Goal: Task Accomplishment & Management: Complete application form

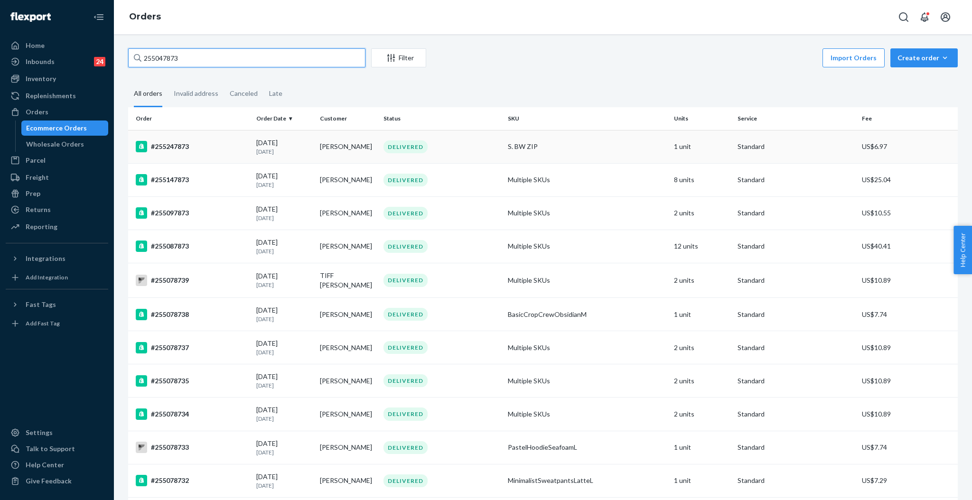
scroll to position [63, 0]
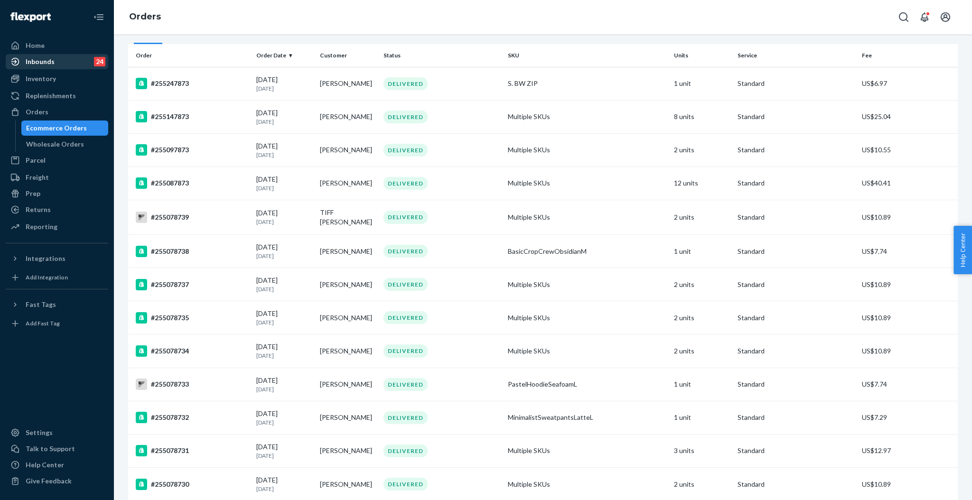
drag, startPoint x: 41, startPoint y: 114, endPoint x: 103, endPoint y: 65, distance: 78.7
click at [41, 114] on div "Orders" at bounding box center [37, 111] width 23 height 9
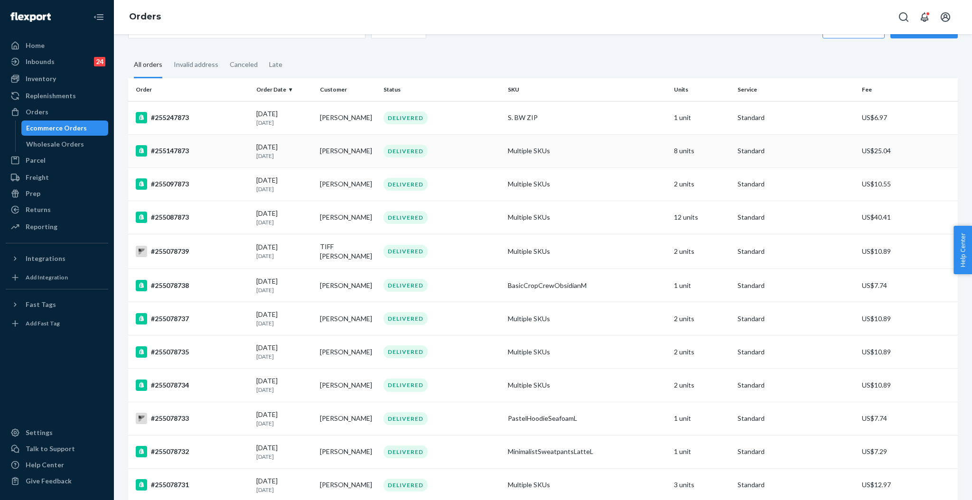
scroll to position [0, 0]
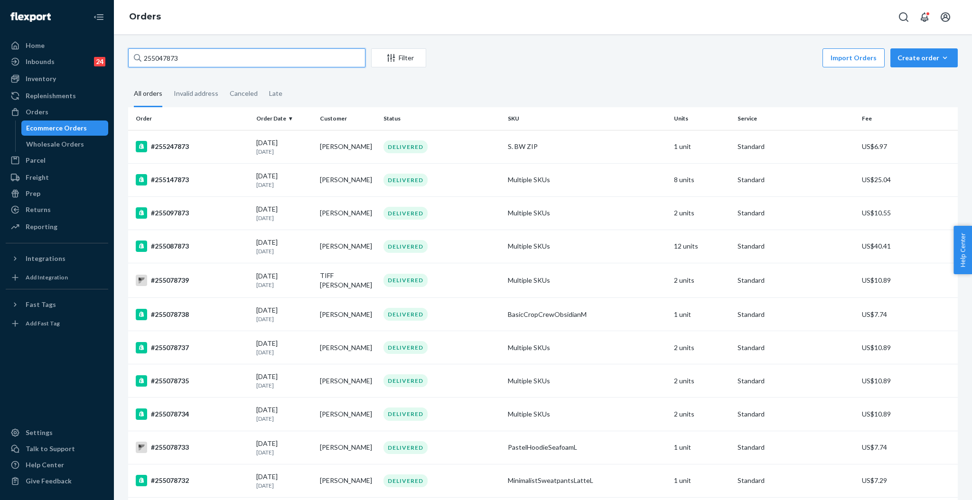
click at [215, 62] on input "255047873" at bounding box center [246, 57] width 237 height 19
click at [215, 61] on input "255047873" at bounding box center [246, 57] width 237 height 19
paste input "190130"
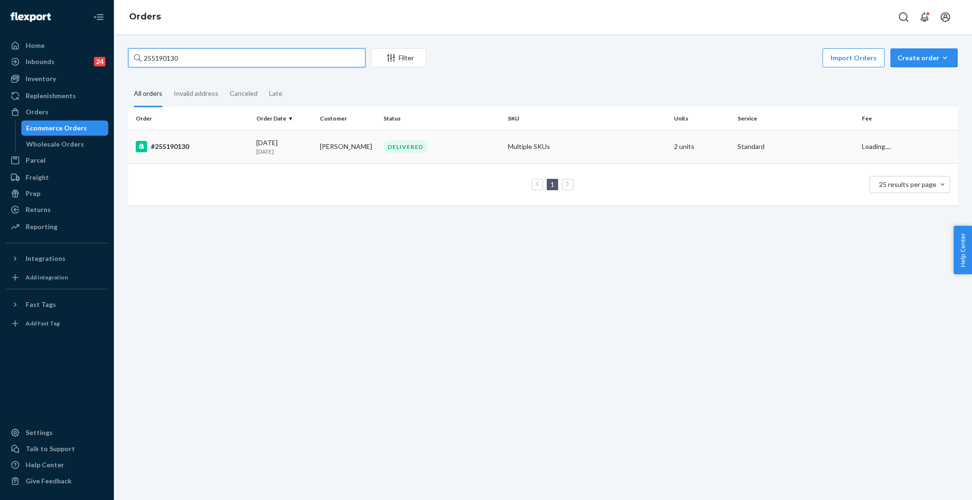
type input "255190130"
click at [381, 152] on td "DELIVERED" at bounding box center [442, 146] width 124 height 33
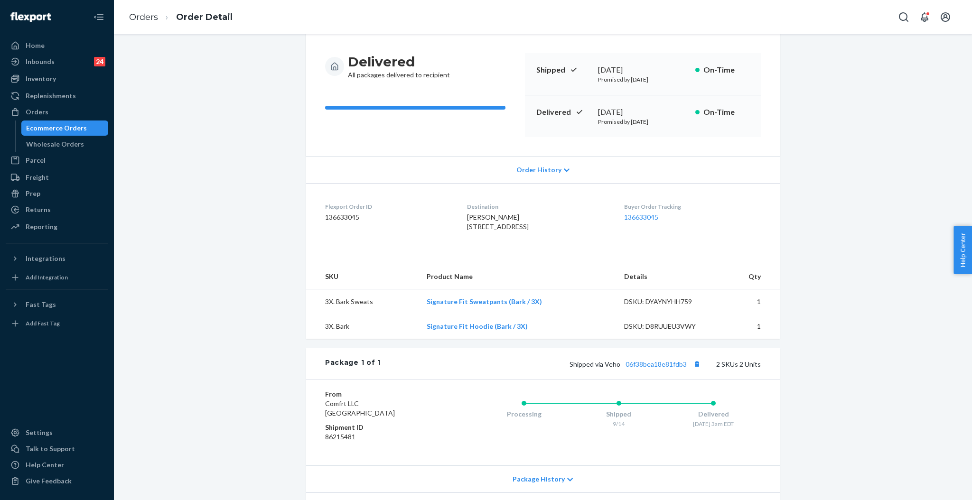
scroll to position [178, 0]
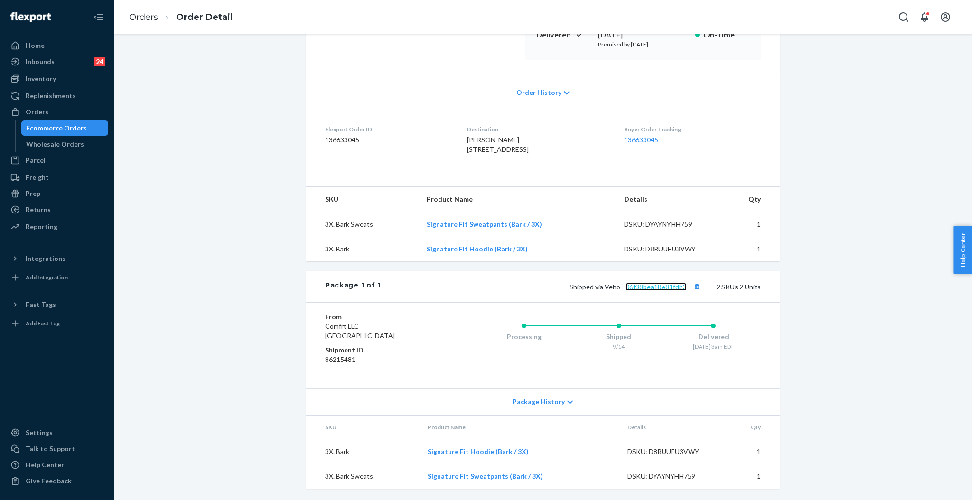
click at [666, 286] on link "06f38bea18e81fdb3" at bounding box center [655, 287] width 61 height 8
drag, startPoint x: 456, startPoint y: 132, endPoint x: 515, endPoint y: 143, distance: 59.5
click at [515, 143] on dl "Flexport Order ID 136633045 Destination [PERSON_NAME] [STREET_ADDRESS] US Buyer…" at bounding box center [542, 141] width 473 height 71
copy span "[STREET_ADDRESS]"
click at [47, 119] on link "Orders" at bounding box center [57, 111] width 102 height 15
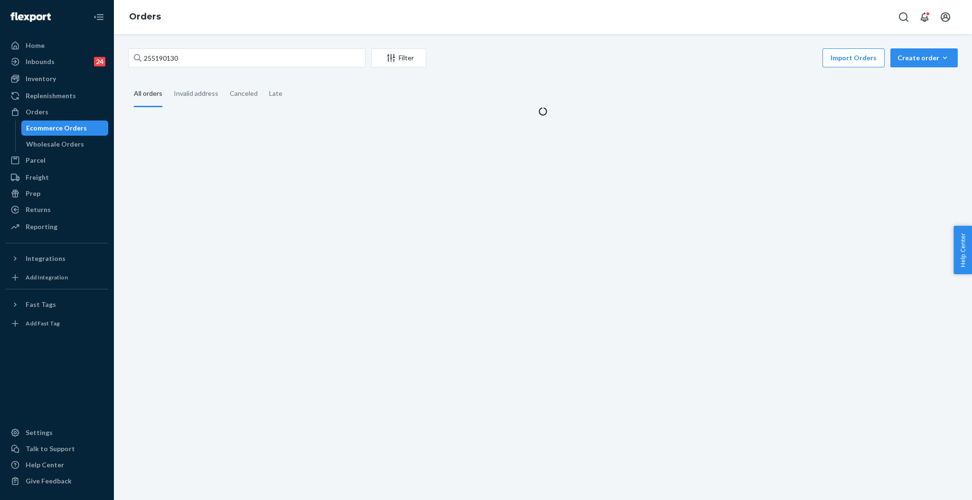
click at [217, 71] on div "255190130 Filter Import Orders Create order Ecommerce order Removal order All o…" at bounding box center [543, 82] width 844 height 68
click at [223, 50] on input "255190130" at bounding box center [246, 57] width 237 height 19
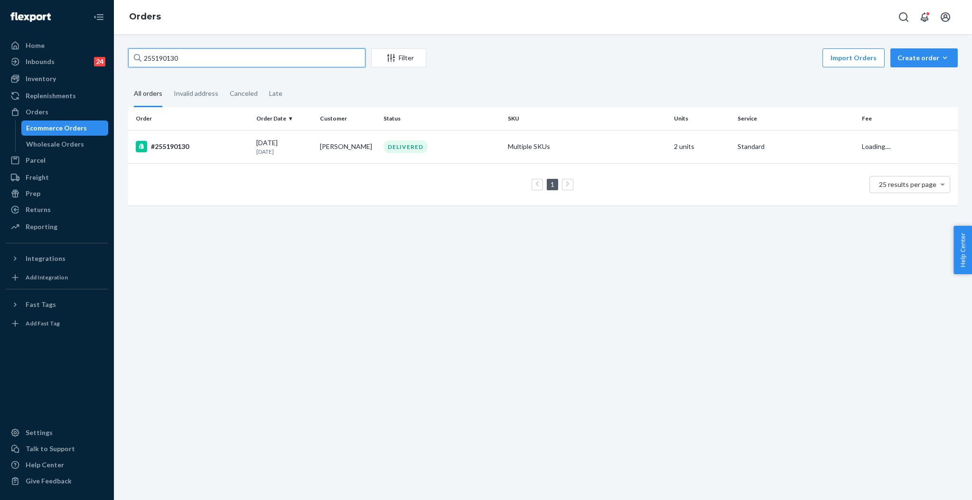
click at [222, 59] on input "255190130" at bounding box center [246, 57] width 237 height 19
paste input "#255242331"
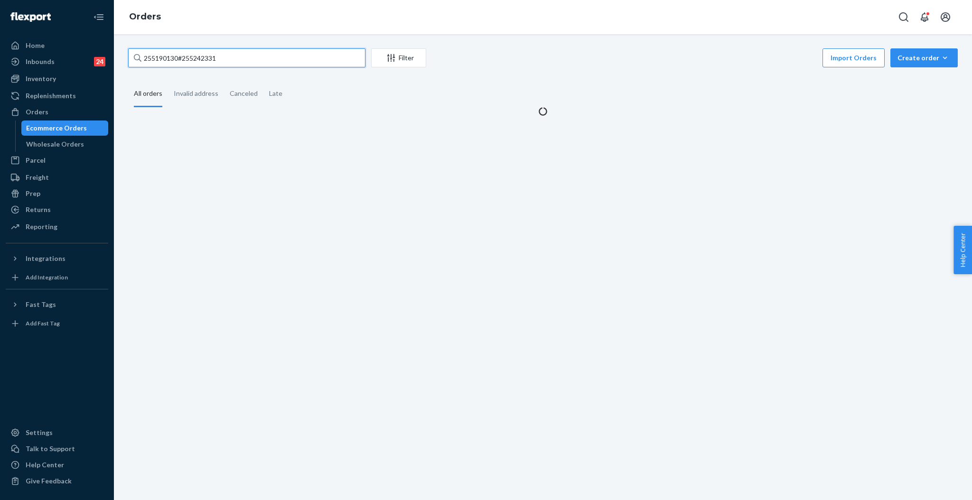
drag, startPoint x: 222, startPoint y: 59, endPoint x: 131, endPoint y: 75, distance: 92.5
click at [131, 75] on div "255190130#255242331 Filter Import Orders Create order Ecommerce order Removal o…" at bounding box center [543, 82] width 844 height 68
paste input "text"
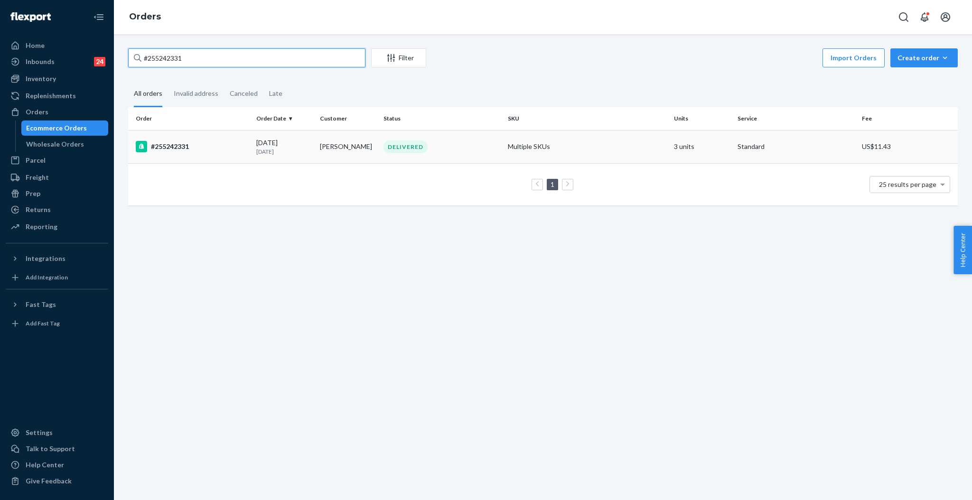
type input "#255242331"
click at [310, 147] on td "[DATE] [DATE]" at bounding box center [284, 146] width 64 height 33
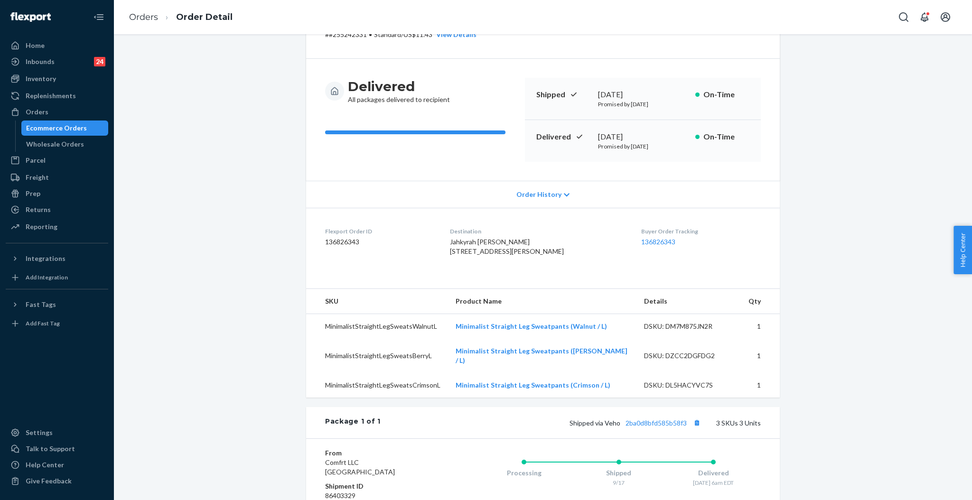
scroll to position [126, 0]
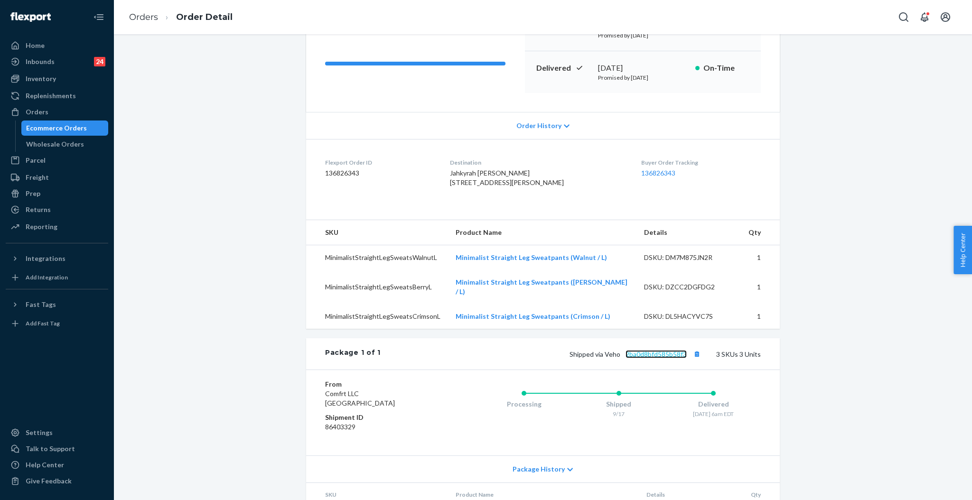
click at [652, 358] on link "2ba0d8bfd585b58f3" at bounding box center [655, 354] width 61 height 8
drag, startPoint x: 34, startPoint y: 111, endPoint x: 277, endPoint y: 41, distance: 252.4
click at [36, 111] on div "Orders" at bounding box center [37, 111] width 23 height 9
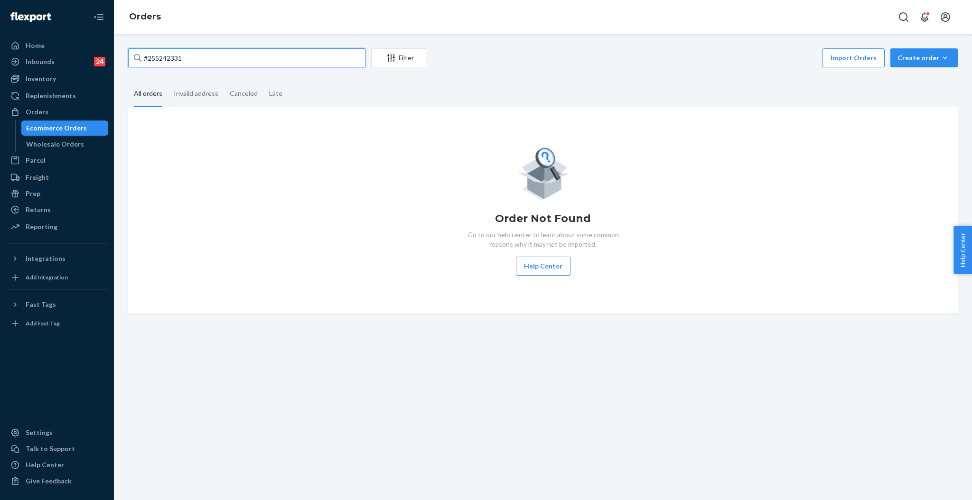
click at [261, 57] on input "#255242331" at bounding box center [246, 57] width 237 height 19
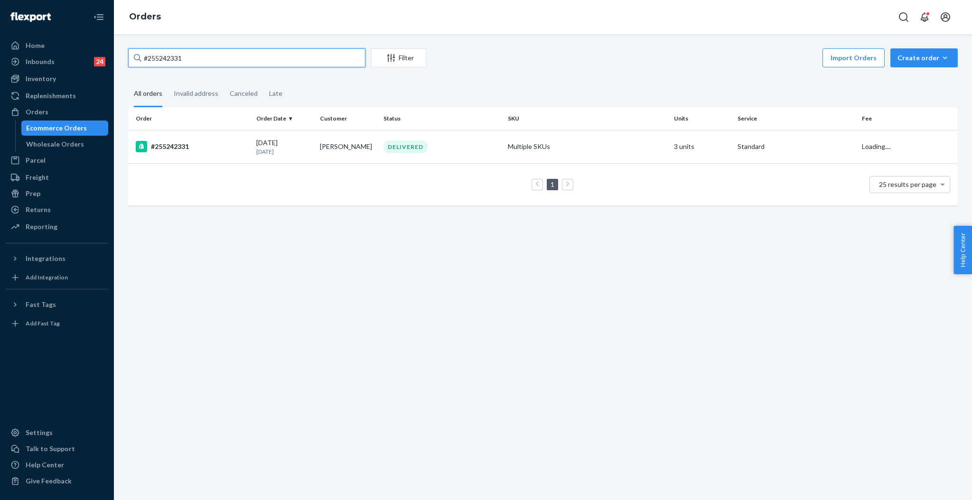
paste input "255310993"
type input "255310993"
click at [367, 143] on td "[PERSON_NAME]" at bounding box center [348, 146] width 64 height 33
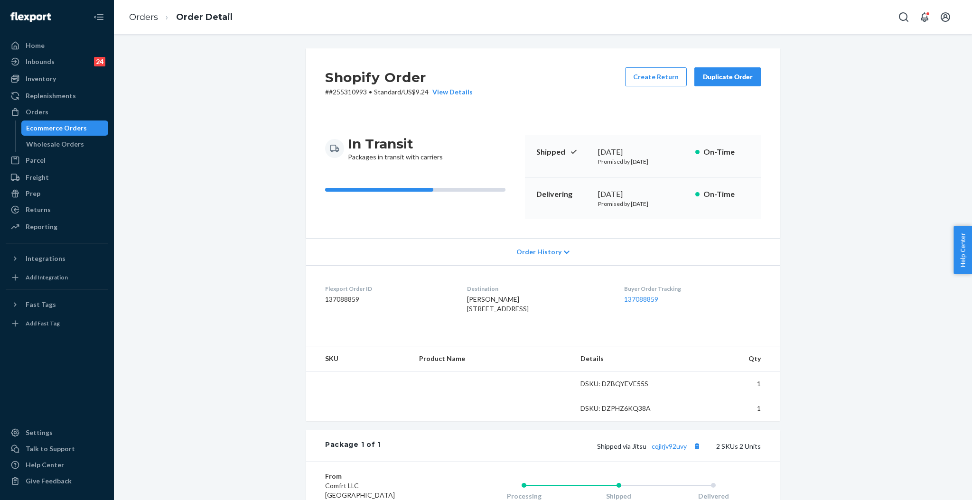
scroll to position [151, 0]
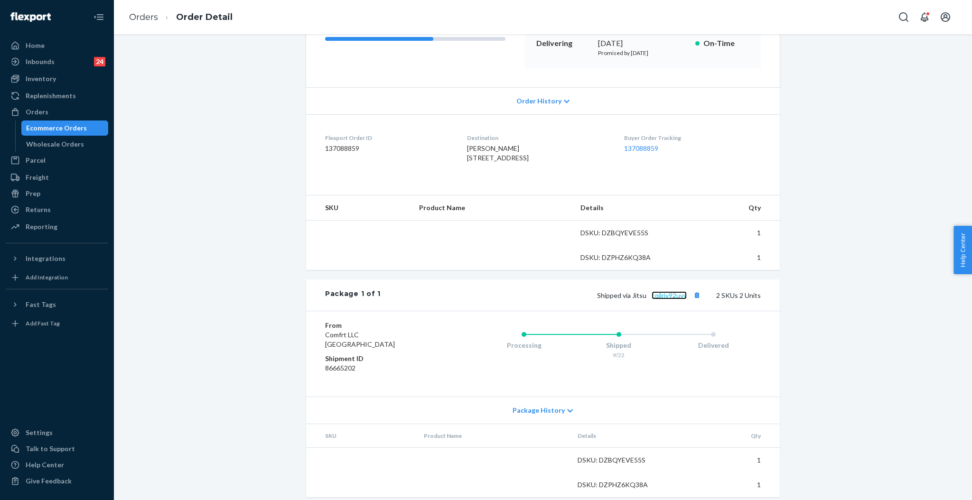
click at [657, 299] on link "cqjlrjv92uvy" at bounding box center [668, 295] width 35 height 8
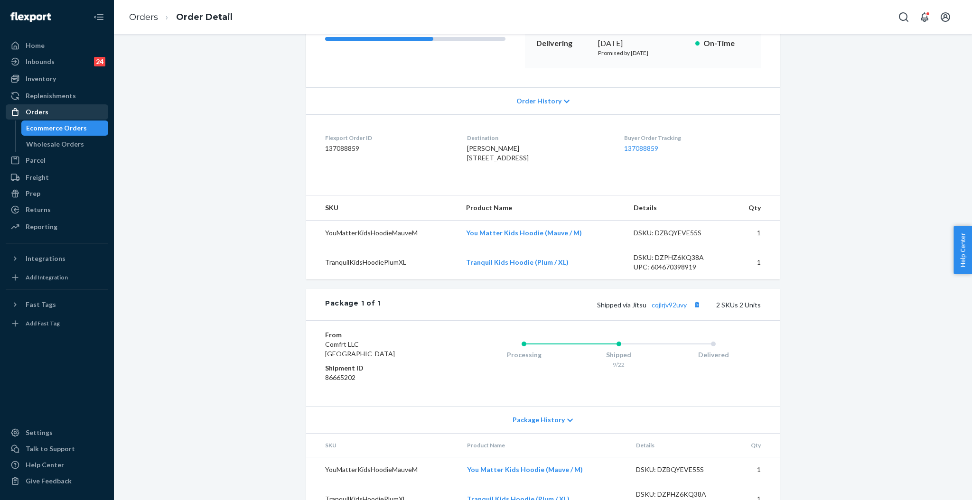
click at [36, 111] on div "Orders" at bounding box center [37, 111] width 23 height 9
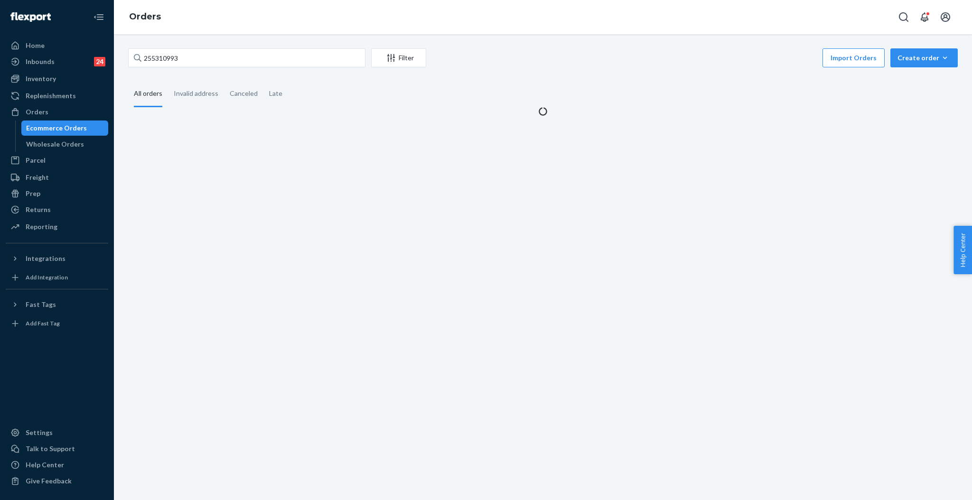
click at [266, 42] on div "255310993 Filter Import Orders Create order Ecommerce order Removal order All o…" at bounding box center [543, 267] width 858 height 466
click at [264, 52] on input "255310993" at bounding box center [246, 57] width 237 height 19
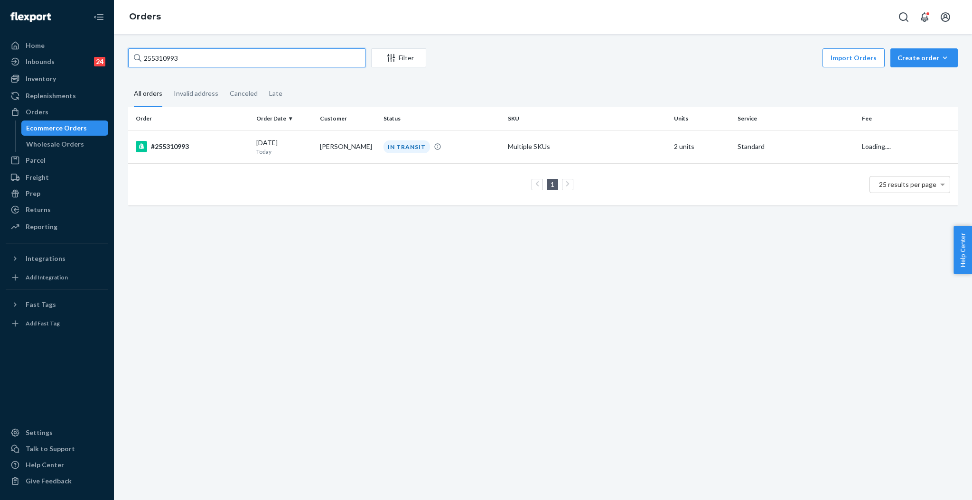
paste input "#255219295"
type input "#255219295"
click at [371, 152] on td "[PERSON_NAME]" at bounding box center [348, 146] width 64 height 33
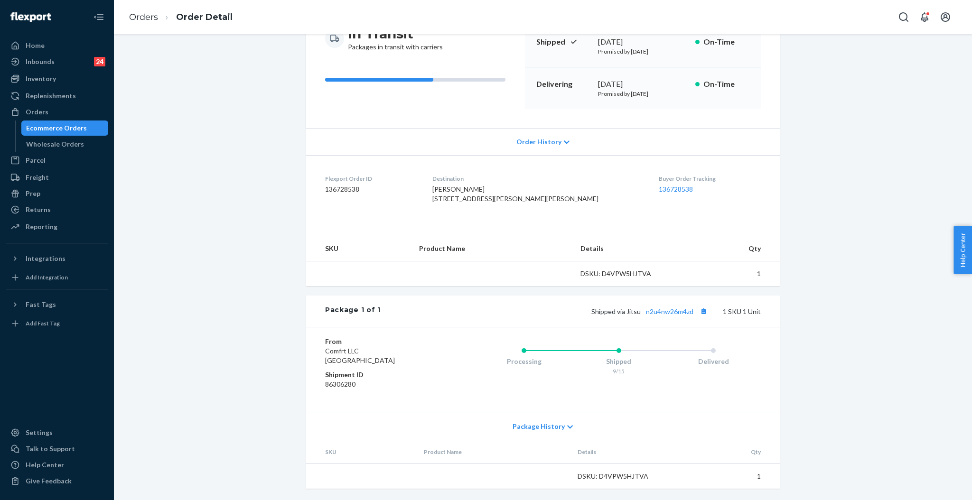
scroll to position [128, 0]
click at [671, 313] on link "n2u4nw26m4zd" at bounding box center [669, 311] width 47 height 8
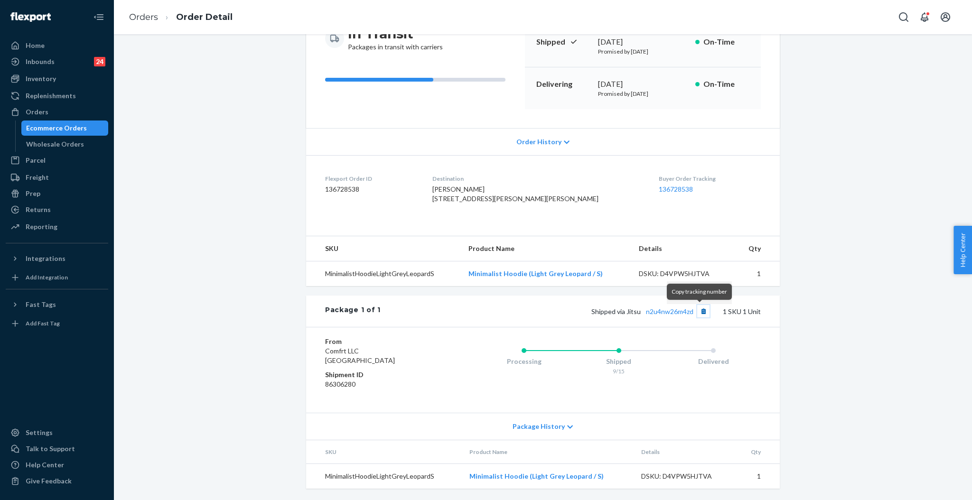
click at [701, 314] on button "Copy tracking number" at bounding box center [703, 311] width 12 height 12
drag, startPoint x: 48, startPoint y: 109, endPoint x: 119, endPoint y: 75, distance: 78.3
click at [49, 110] on div "Orders" at bounding box center [57, 111] width 101 height 13
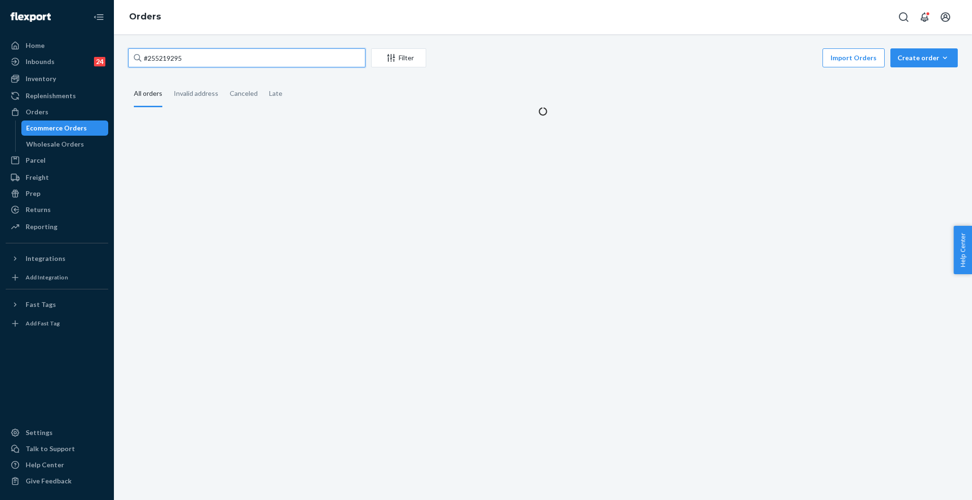
click at [255, 61] on input "#255219295" at bounding box center [246, 57] width 237 height 19
paste input "58478"
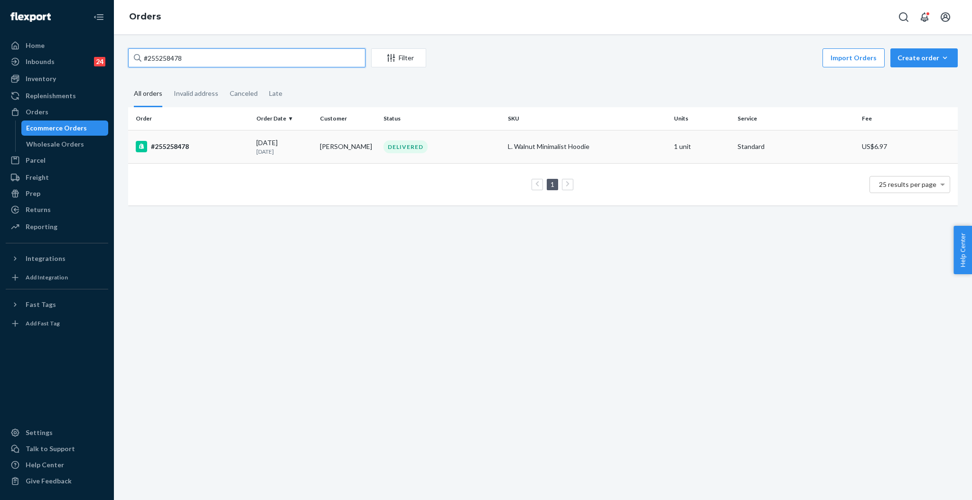
type input "#255258478"
click at [339, 150] on td "[PERSON_NAME]" at bounding box center [348, 146] width 64 height 33
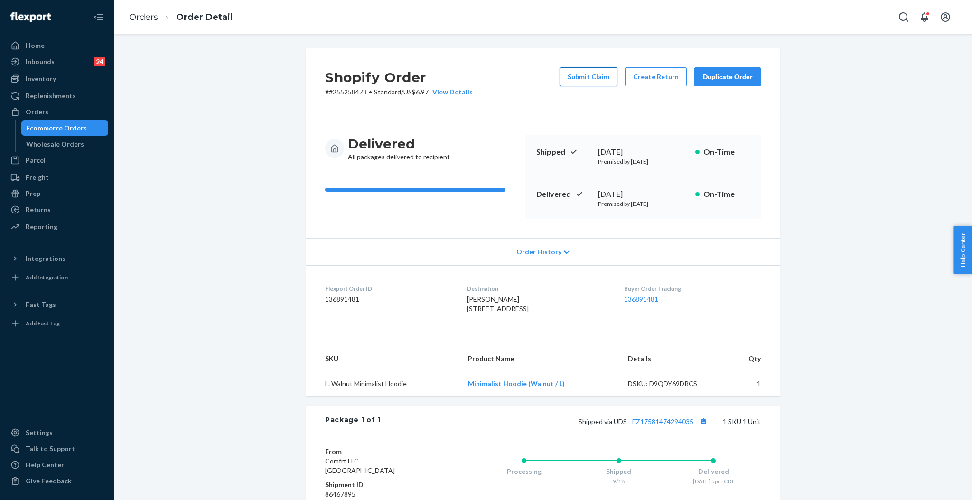
click at [580, 70] on button "Submit Claim" at bounding box center [588, 76] width 58 height 19
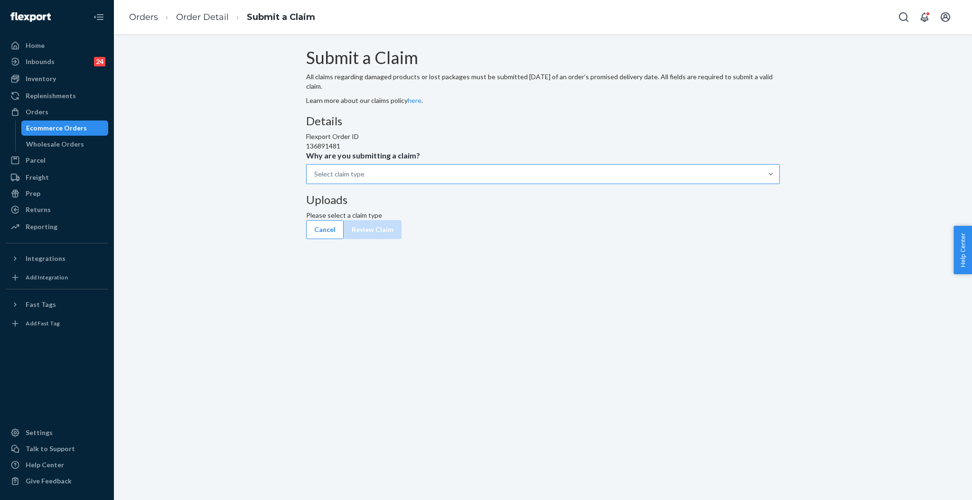
click at [473, 184] on div "Select claim type" at bounding box center [533, 174] width 455 height 19
click at [315, 179] on input "Why are you submitting a claim? Select claim type" at bounding box center [314, 173] width 1 height 9
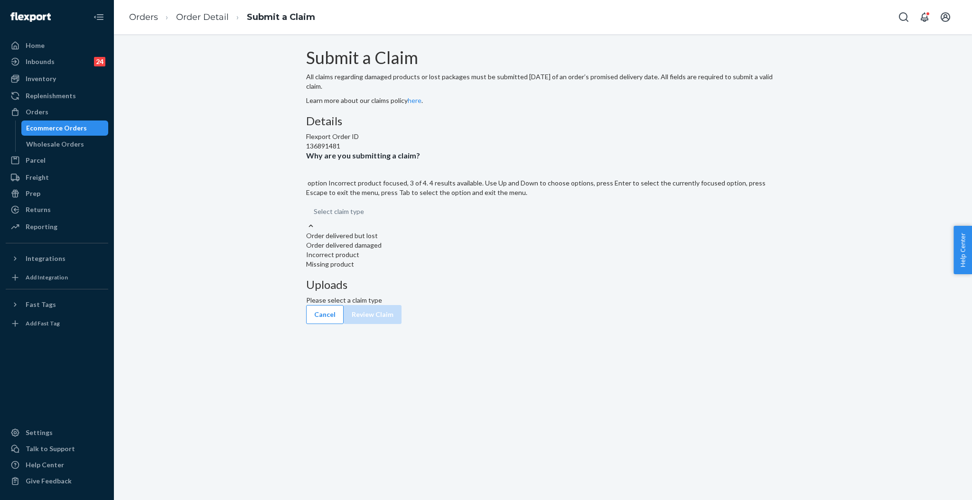
click at [460, 260] on div "Incorrect product" at bounding box center [542, 254] width 473 height 9
click at [315, 216] on input "Why are you submitting a claim? option Incorrect product focused, 3 of 4. 4 res…" at bounding box center [314, 211] width 1 height 9
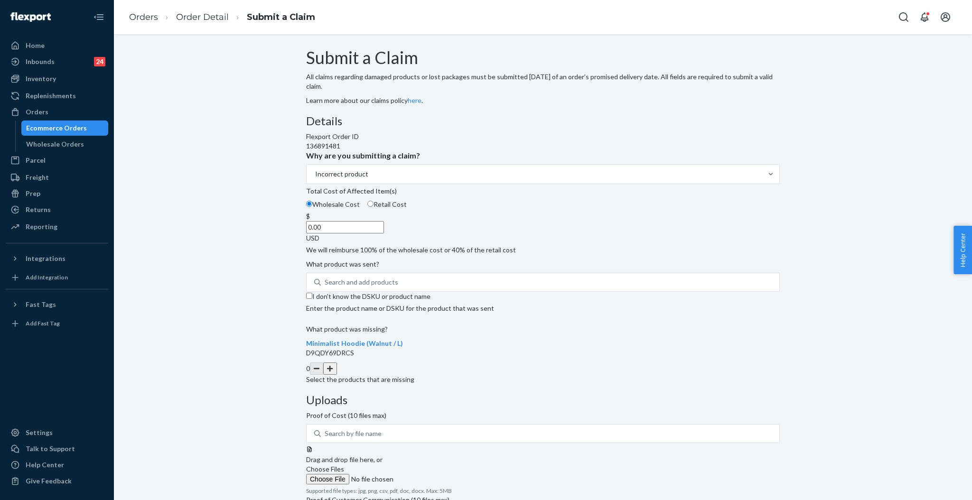
click at [384, 233] on input "0.00" at bounding box center [345, 227] width 78 height 12
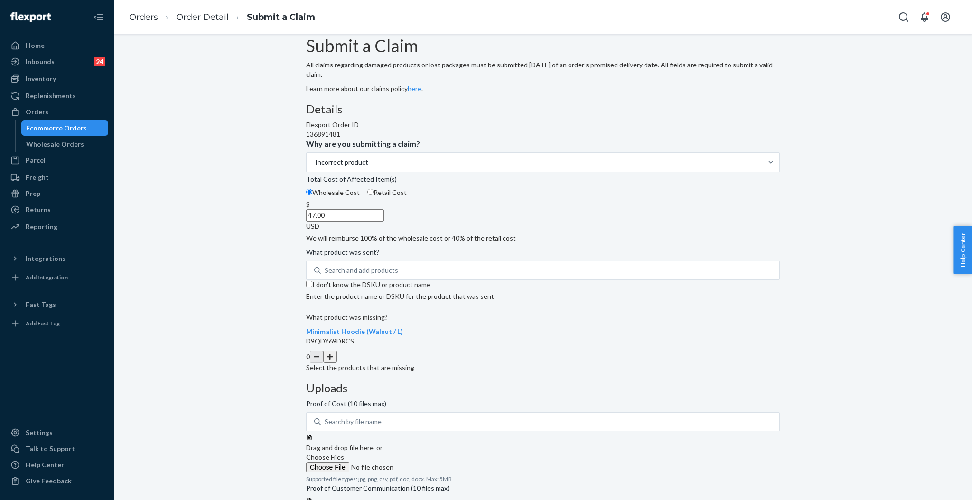
scroll to position [23, 0]
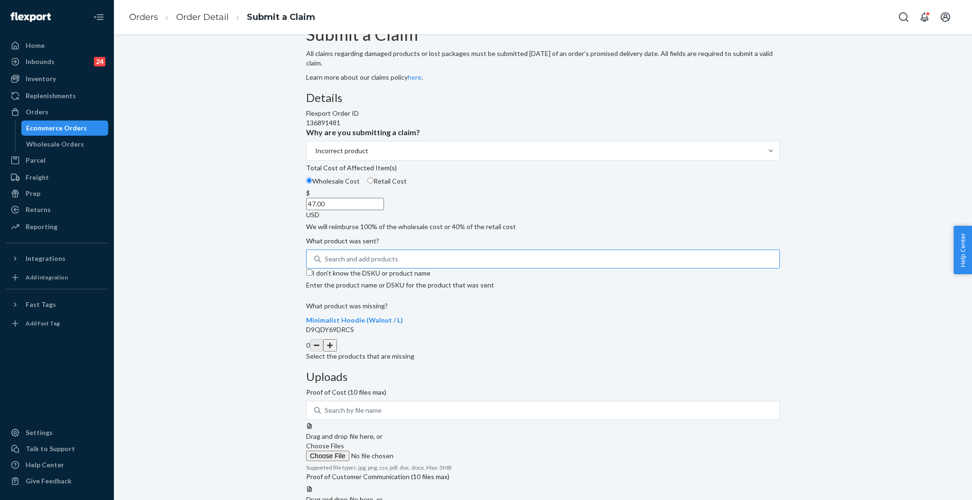
type input "47.00"
click at [440, 268] on div "Search and add products" at bounding box center [550, 258] width 458 height 17
click at [325, 264] on input "Search and add products" at bounding box center [325, 258] width 1 height 9
click at [312, 276] on input "I don't know the DSKU or product name" at bounding box center [309, 272] width 6 height 6
checkbox input "true"
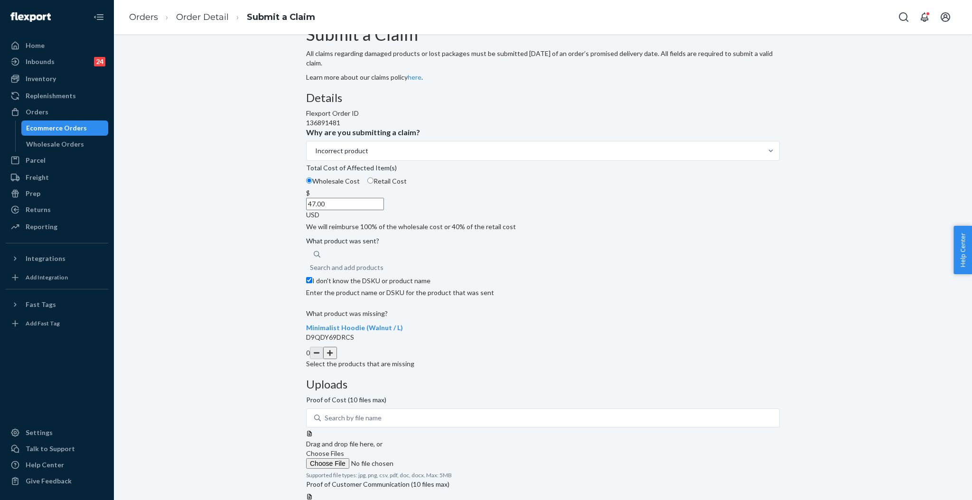
click at [336, 359] on button "button" at bounding box center [329, 353] width 13 height 12
click at [344, 449] on span "Choose Files" at bounding box center [325, 453] width 38 height 8
click at [435, 458] on input "Choose Files" at bounding box center [370, 463] width 129 height 10
click at [344, 449] on span "Choose Files" at bounding box center [325, 453] width 38 height 8
click at [435, 458] on input "Choose Files" at bounding box center [370, 463] width 129 height 10
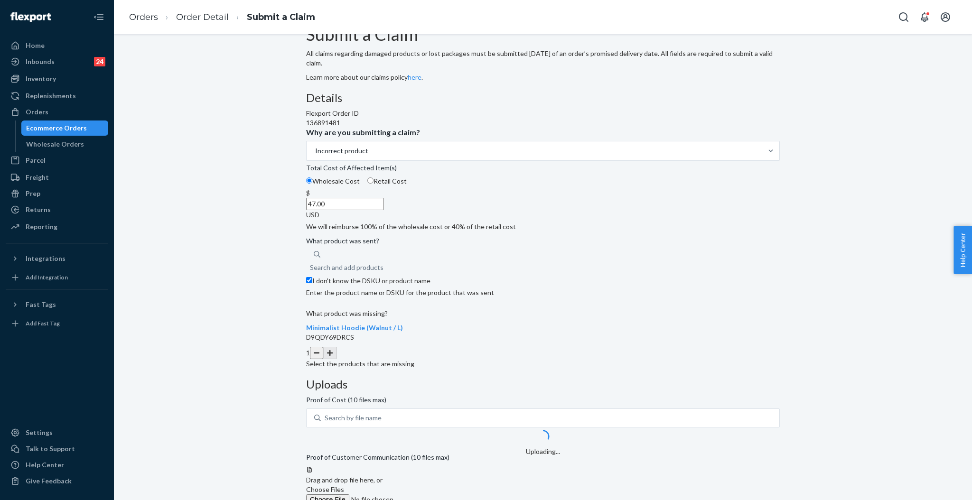
click at [344, 485] on span "Choose Files" at bounding box center [325, 489] width 38 height 8
click at [435, 494] on input "Choose Files" at bounding box center [370, 499] width 129 height 10
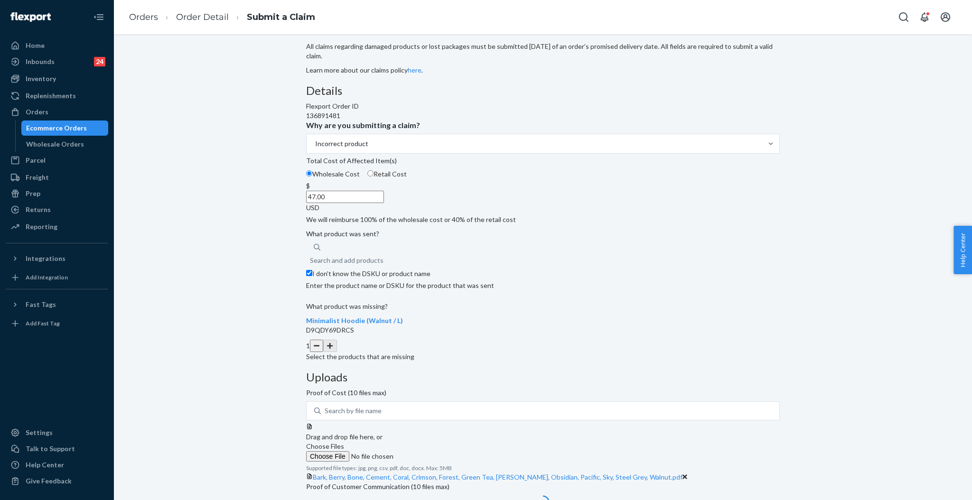
scroll to position [32, 0]
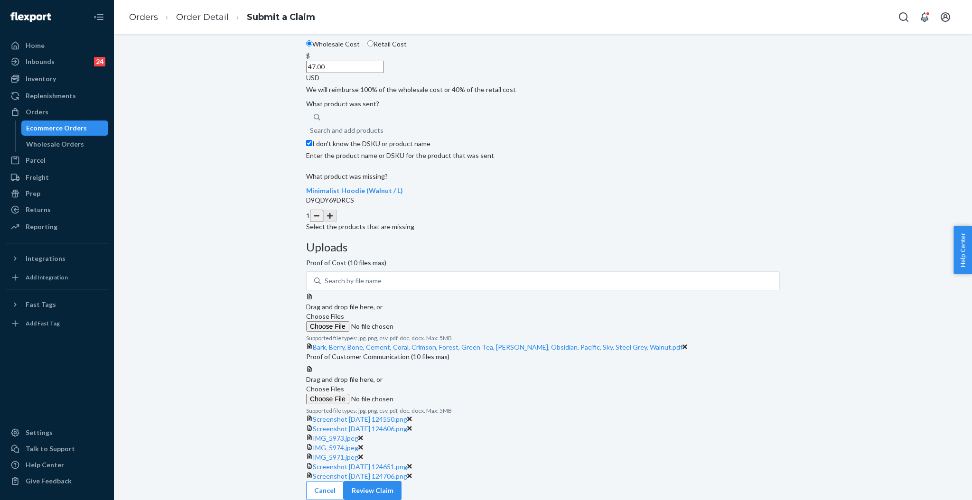
scroll to position [291, 0]
click at [401, 481] on button "Review Claim" at bounding box center [372, 490] width 58 height 19
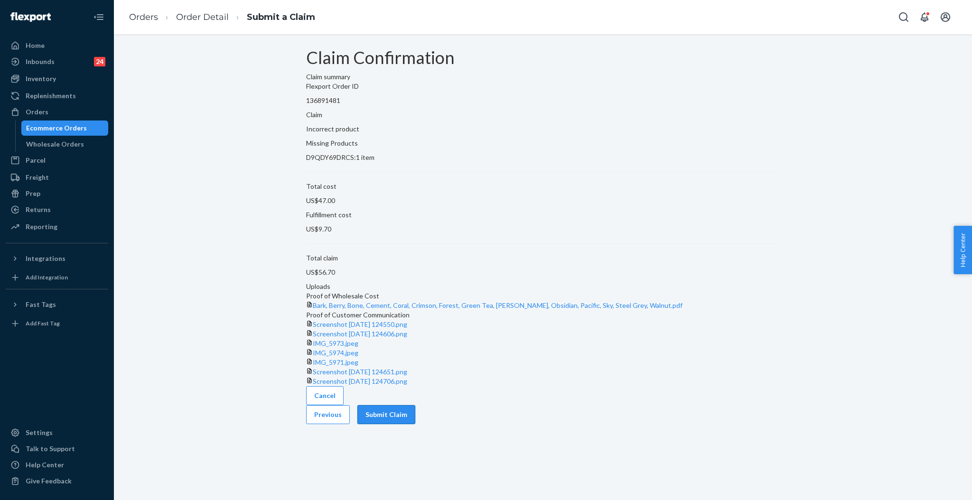
scroll to position [102, 0]
click at [415, 424] on button "Submit Claim" at bounding box center [386, 414] width 58 height 19
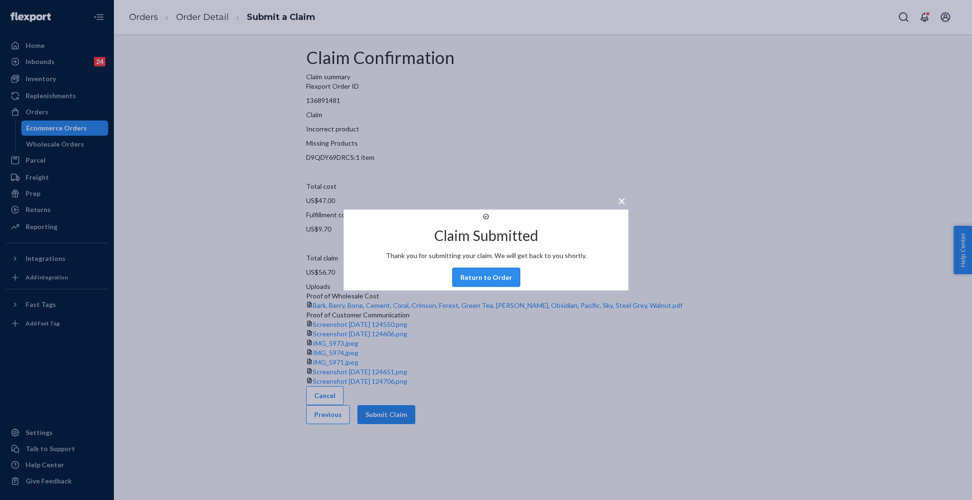
click at [497, 287] on button "Return to Order" at bounding box center [486, 277] width 68 height 19
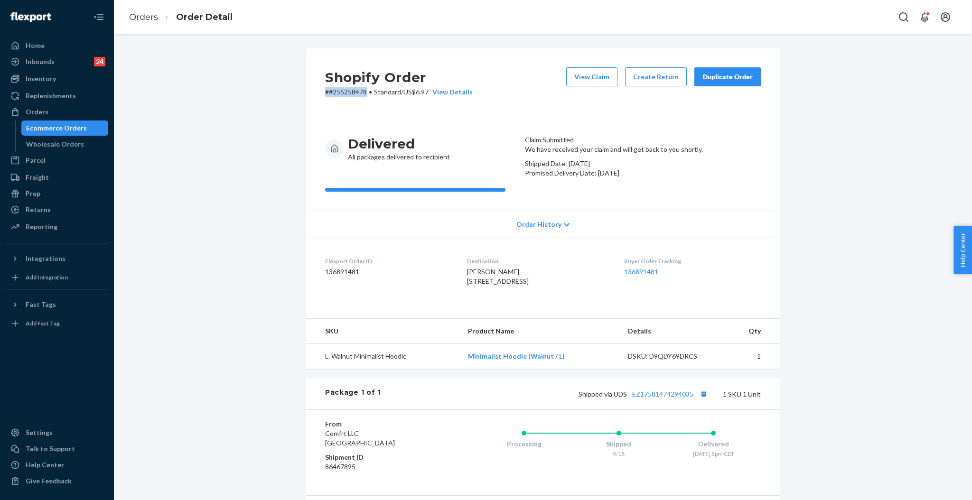
drag, startPoint x: 362, startPoint y: 90, endPoint x: 312, endPoint y: 94, distance: 50.4
click at [314, 94] on div "Shopify Order # #255258478 • Standard / US$6.97 View Details View Claim Create …" at bounding box center [542, 82] width 473 height 68
copy p "# #255258478"
click at [731, 81] on div "Duplicate Order" at bounding box center [727, 76] width 50 height 9
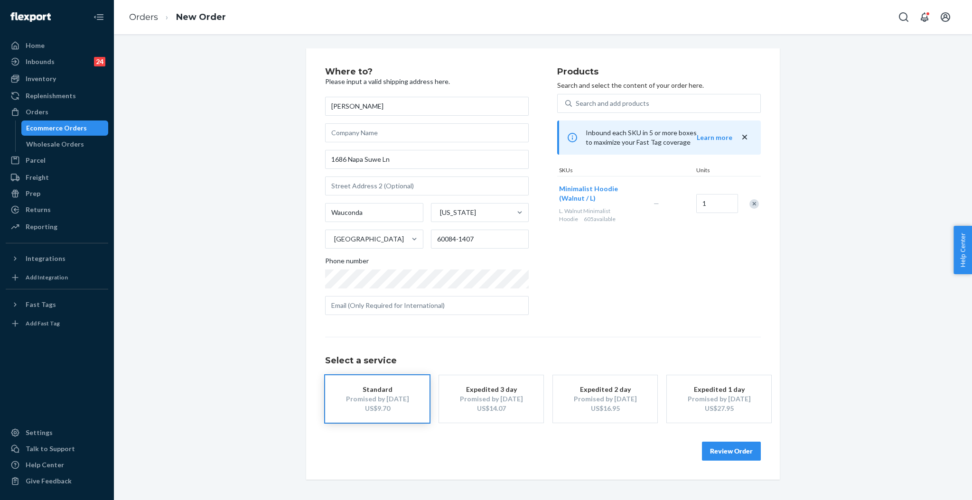
click at [739, 452] on button "Review Order" at bounding box center [731, 451] width 59 height 19
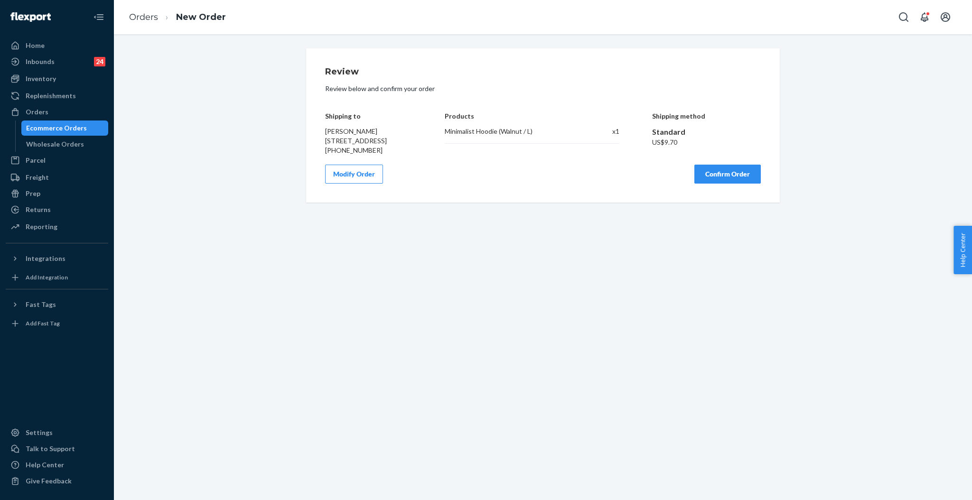
click at [727, 184] on button "Confirm Order" at bounding box center [727, 174] width 66 height 19
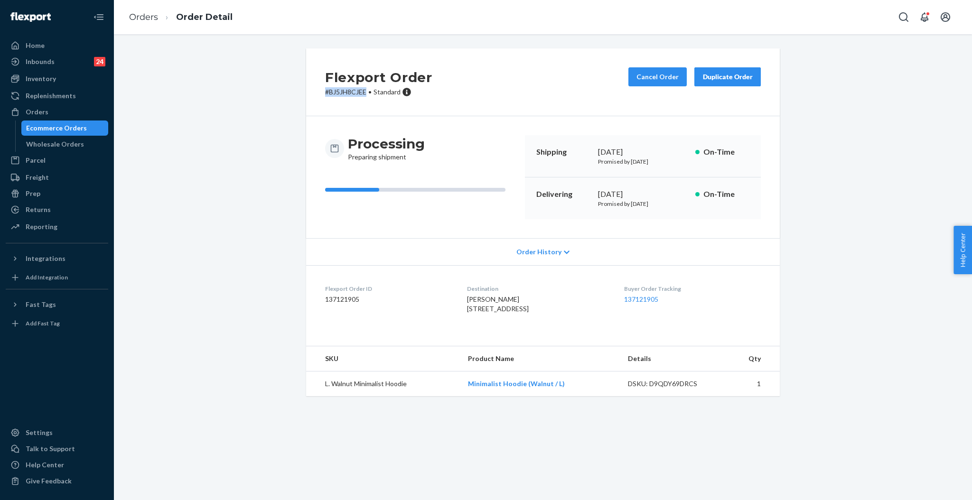
drag, startPoint x: 361, startPoint y: 94, endPoint x: 299, endPoint y: 91, distance: 61.8
click at [306, 93] on div "Flexport Order # BJ5JH8CJEE • Standard Cancel Order Duplicate Order" at bounding box center [542, 82] width 473 height 68
copy p "# BJ5JH8CJEE"
